Goal: Information Seeking & Learning: Learn about a topic

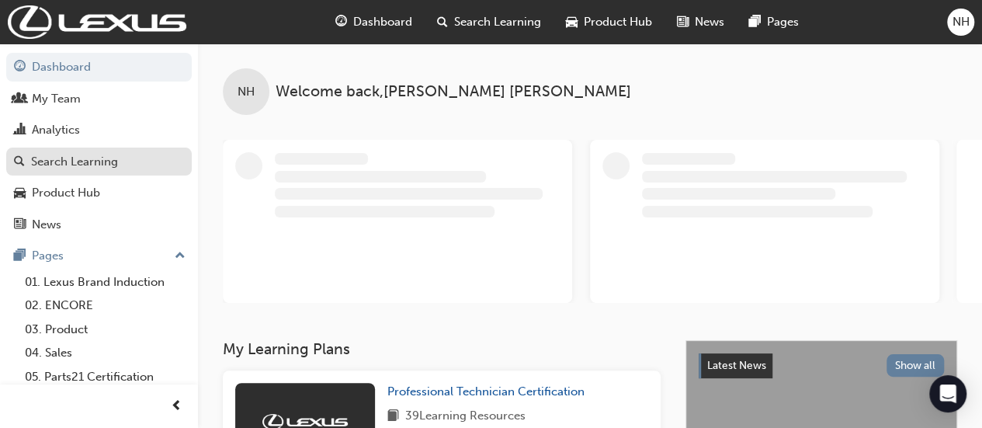
click at [65, 159] on div "Search Learning" at bounding box center [74, 162] width 87 height 18
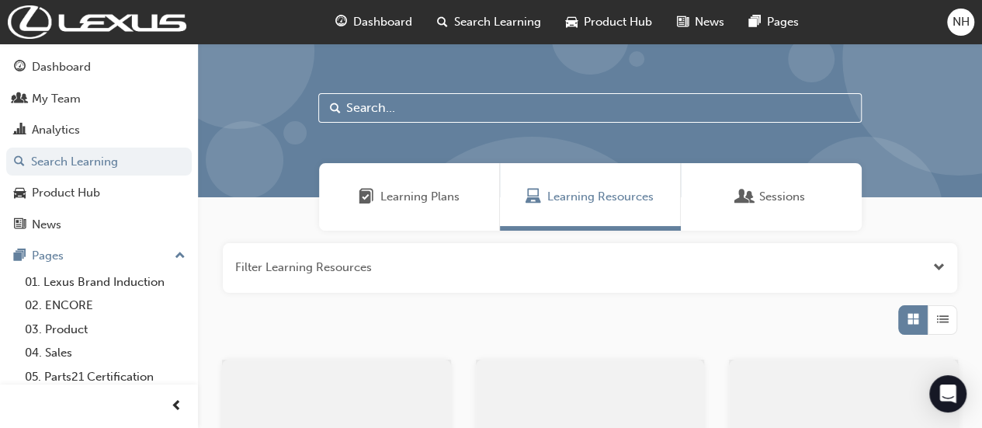
click at [377, 111] on input "text" at bounding box center [589, 107] width 543 height 29
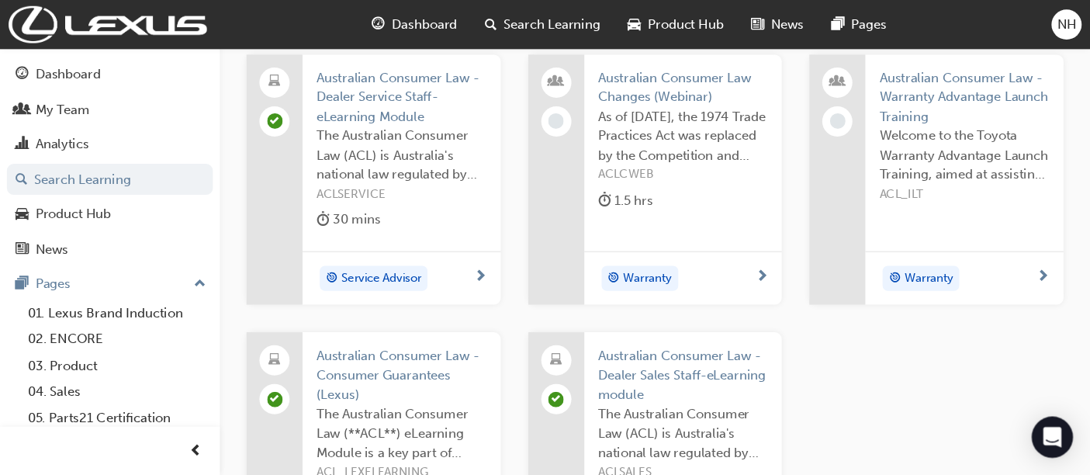
scroll to position [310, 0]
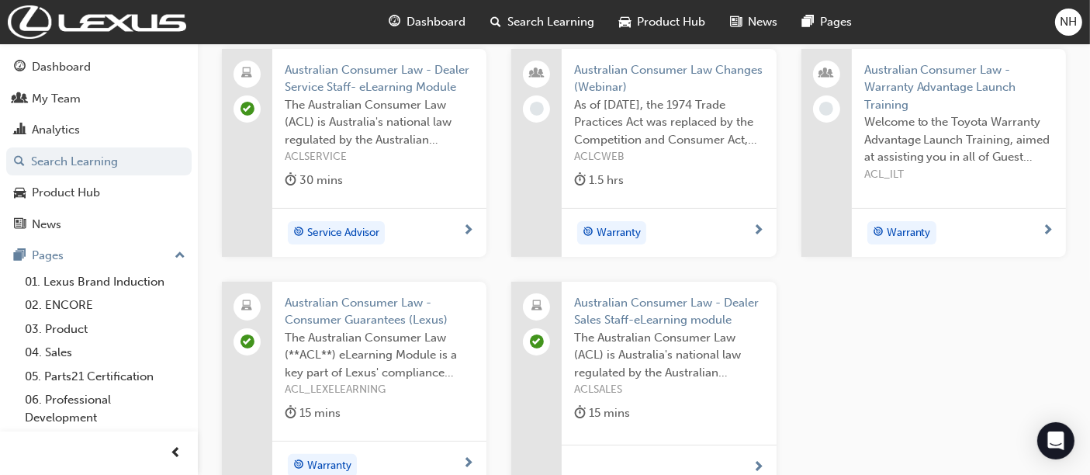
type input "ACL"
click at [180, 427] on span "prev-icon" at bounding box center [177, 453] width 12 height 19
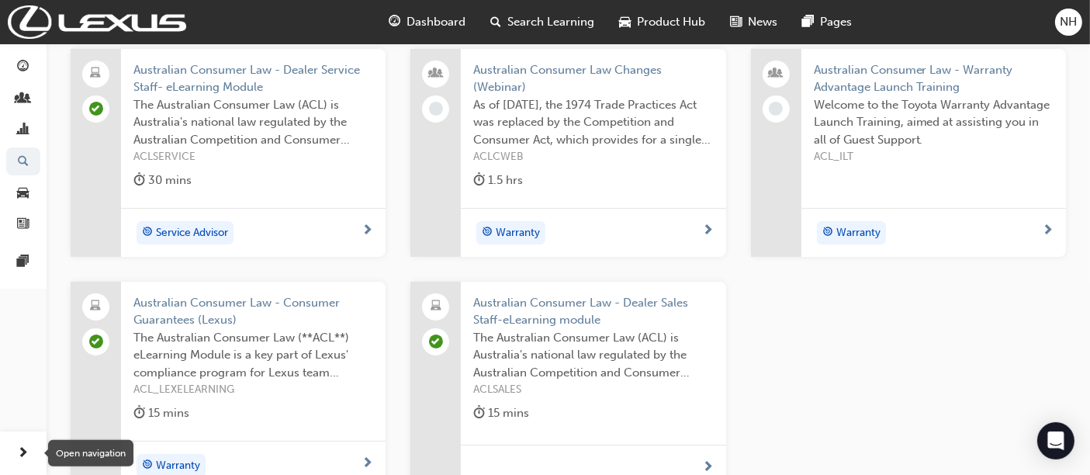
click at [26, 427] on span "next-icon" at bounding box center [24, 453] width 12 height 19
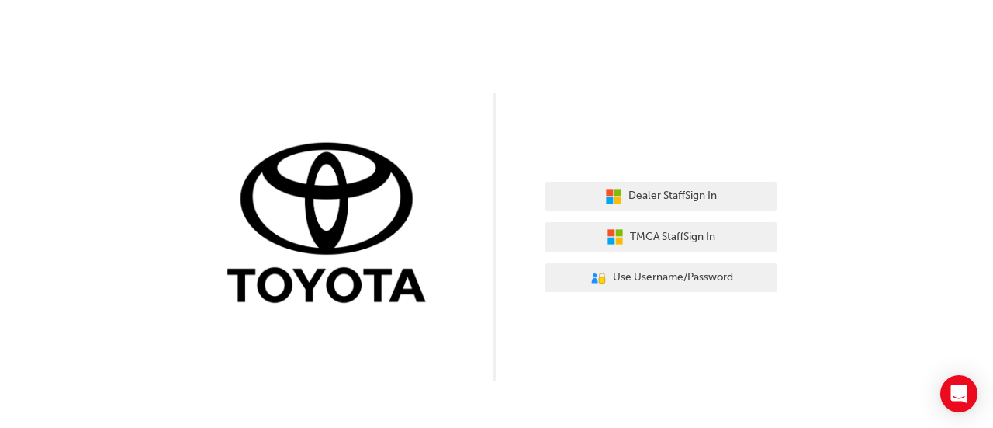
click at [653, 180] on div "Dealer Staff Sign In TMCA Staff Sign In User Authentication Icon - Blue Person,…" at bounding box center [661, 237] width 233 height 134
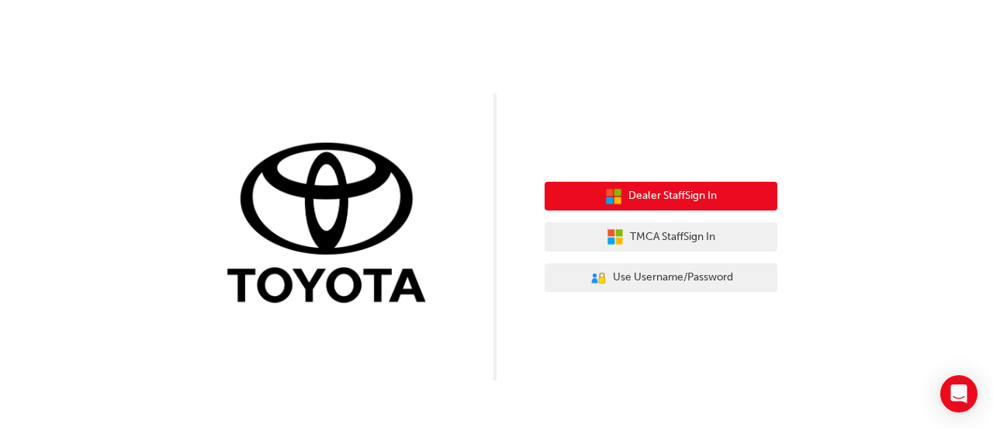
click at [653, 194] on span "Dealer Staff Sign In" at bounding box center [673, 196] width 88 height 18
